Goal: Information Seeking & Learning: Learn about a topic

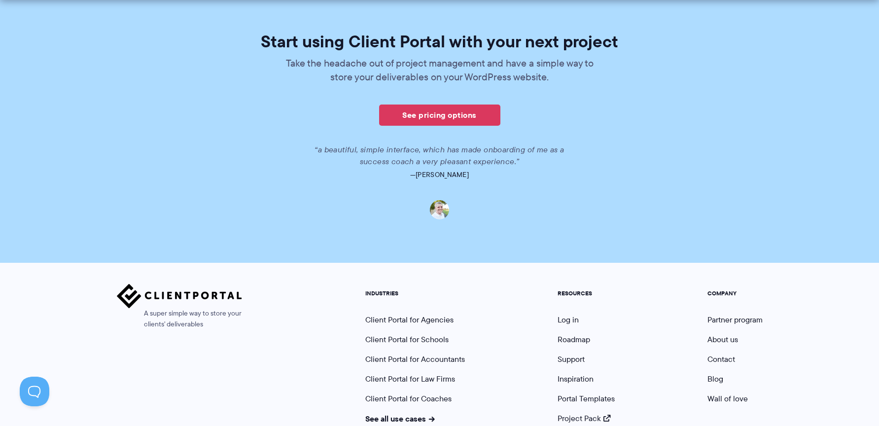
scroll to position [702, 0]
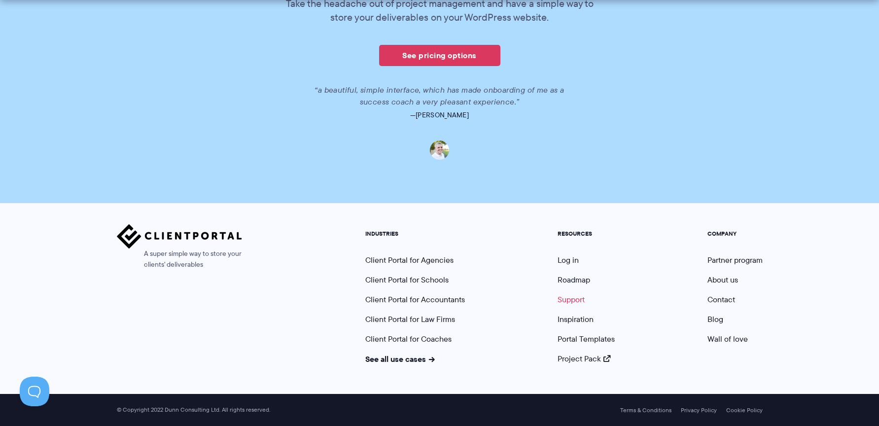
click at [568, 298] on link "Support" at bounding box center [571, 299] width 27 height 11
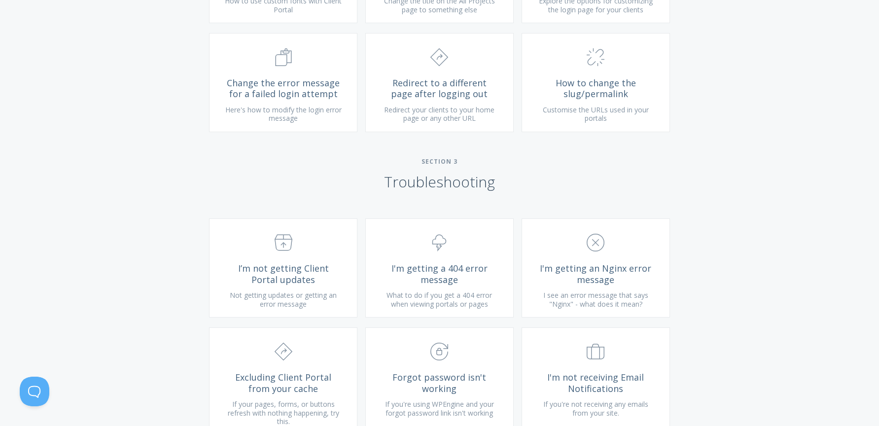
scroll to position [739, 0]
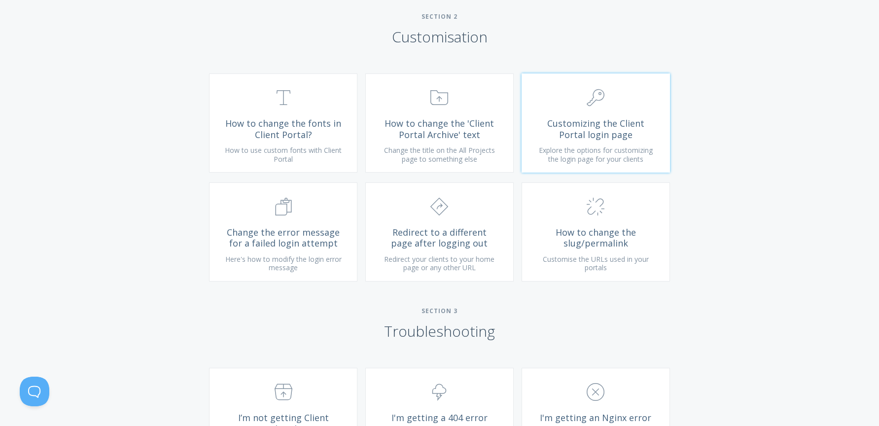
click at [616, 164] on span "Explore the options for customizing the login page for your clients" at bounding box center [596, 155] width 114 height 18
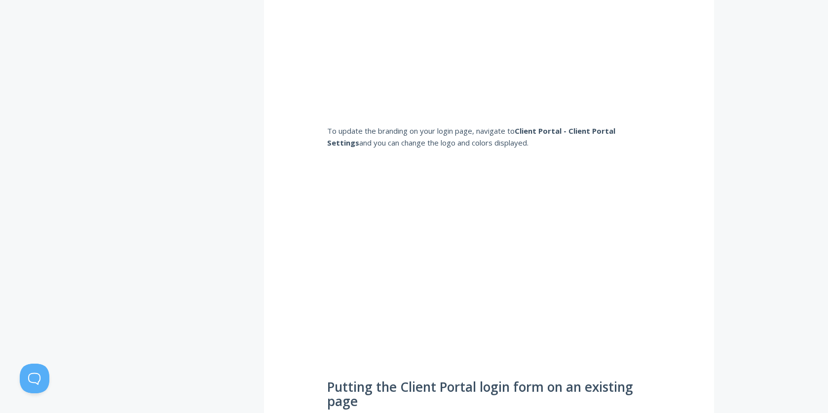
scroll to position [888, 0]
